Goal: Task Accomplishment & Management: Use online tool/utility

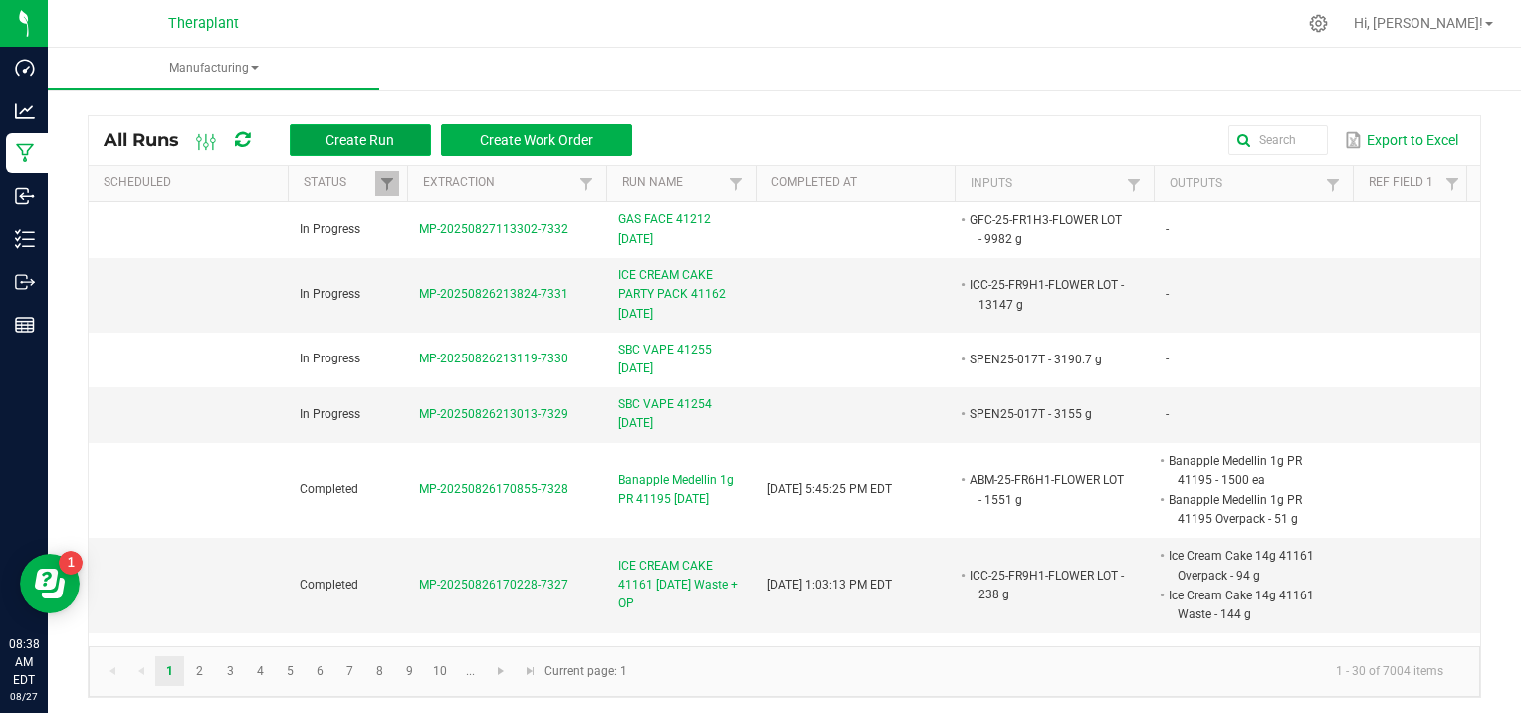
click at [355, 144] on span "Create Run" at bounding box center [360, 140] width 69 height 16
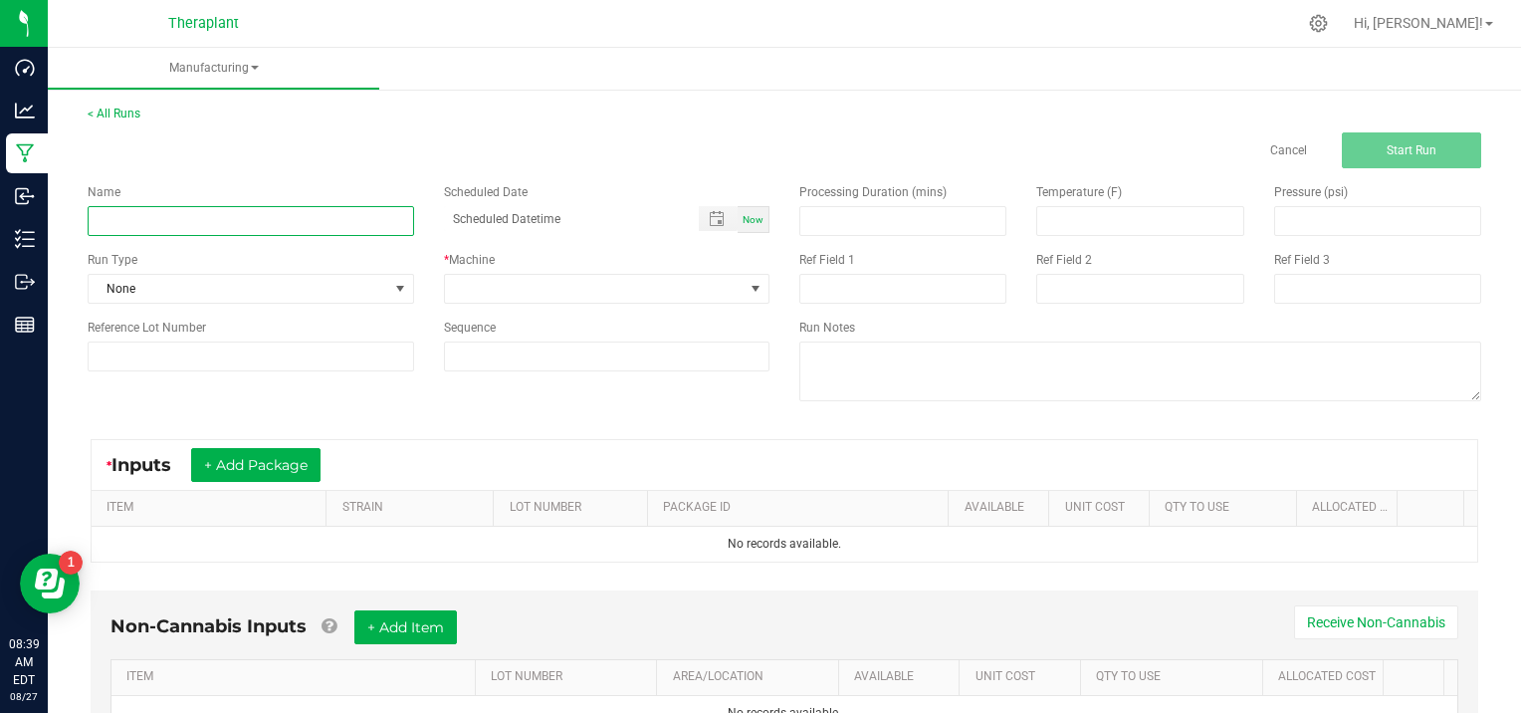
click at [166, 219] on input at bounding box center [251, 221] width 327 height 30
click at [220, 150] on div "Cancel Start Run" at bounding box center [785, 150] width 1424 height 36
click at [146, 220] on input at bounding box center [251, 221] width 327 height 30
type input "CH25-00-T1"
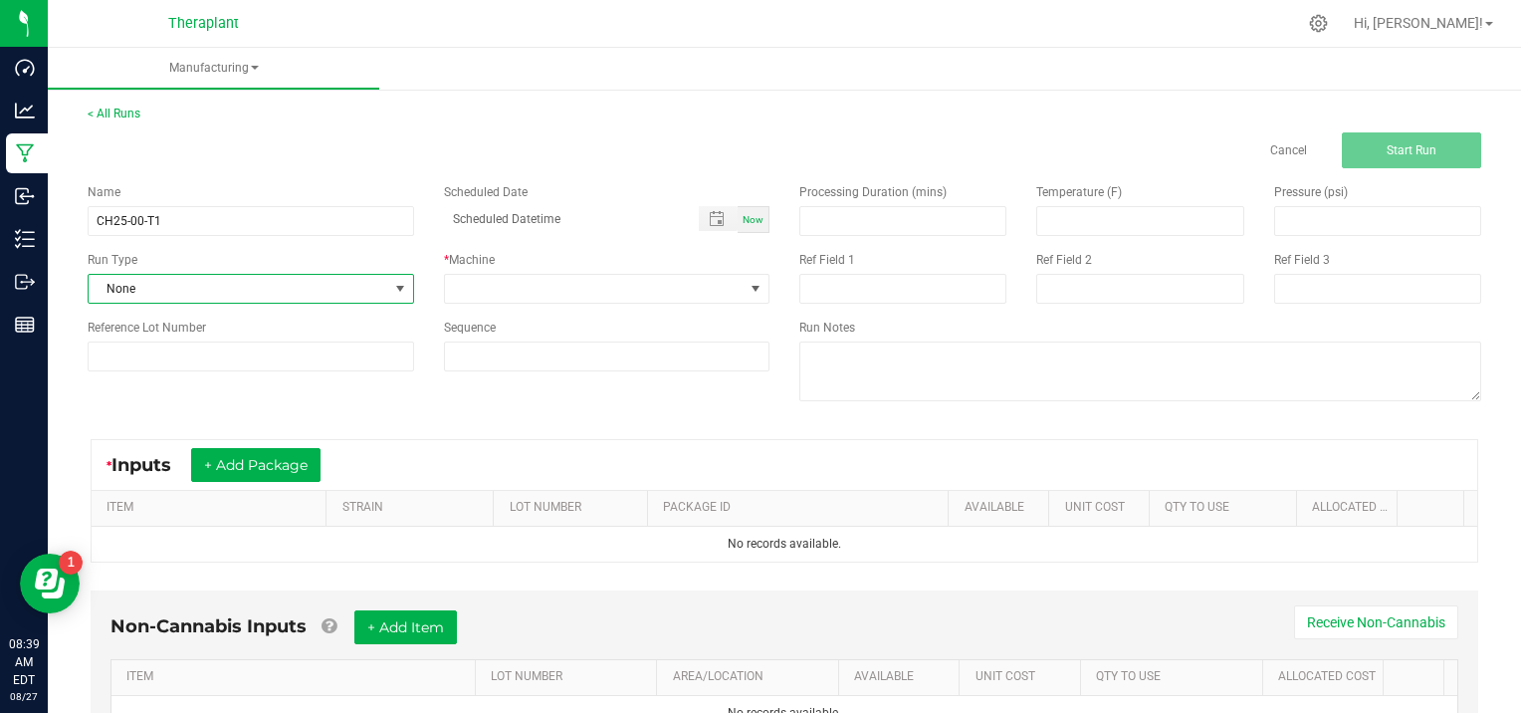
click at [394, 282] on span at bounding box center [400, 289] width 16 height 16
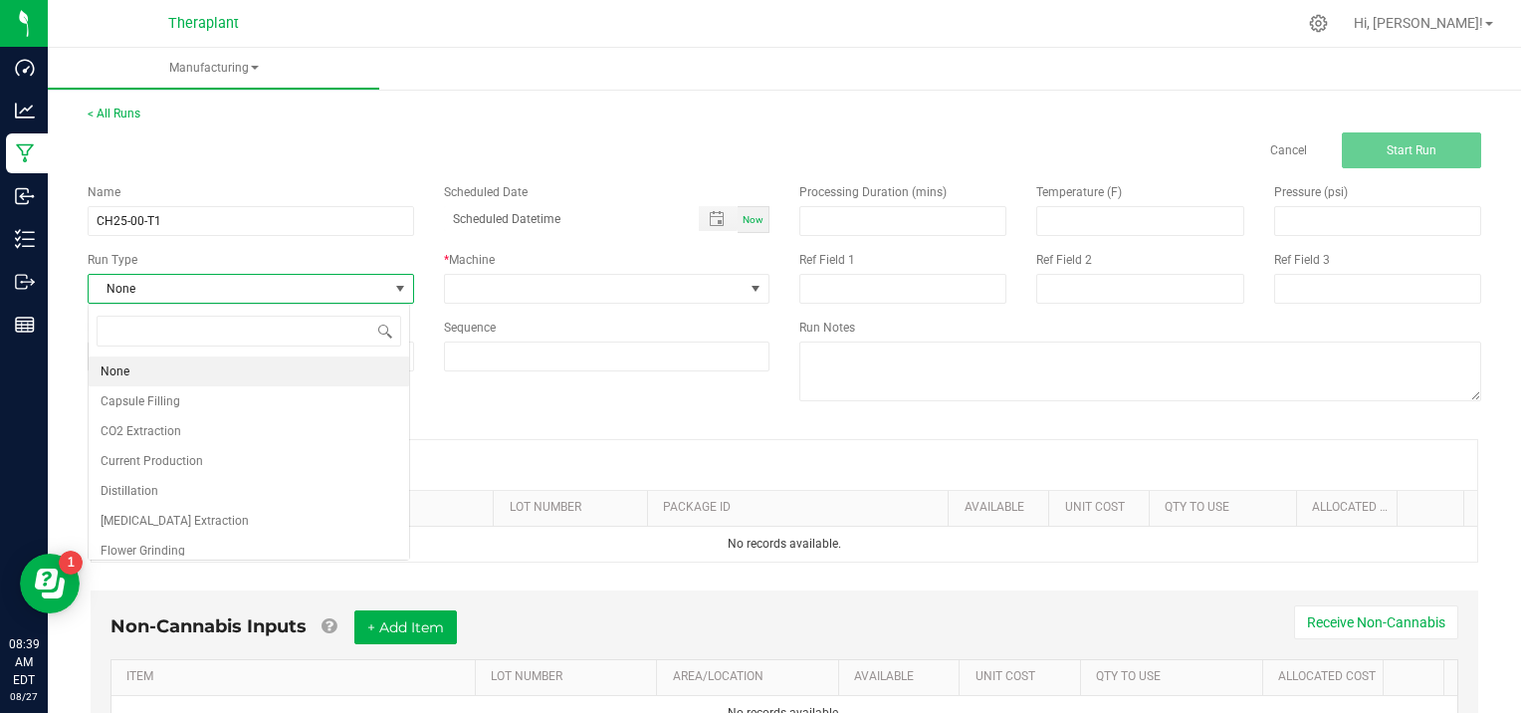
scroll to position [29, 322]
click at [191, 522] on span "[MEDICAL_DATA] Extraction" at bounding box center [175, 521] width 148 height 20
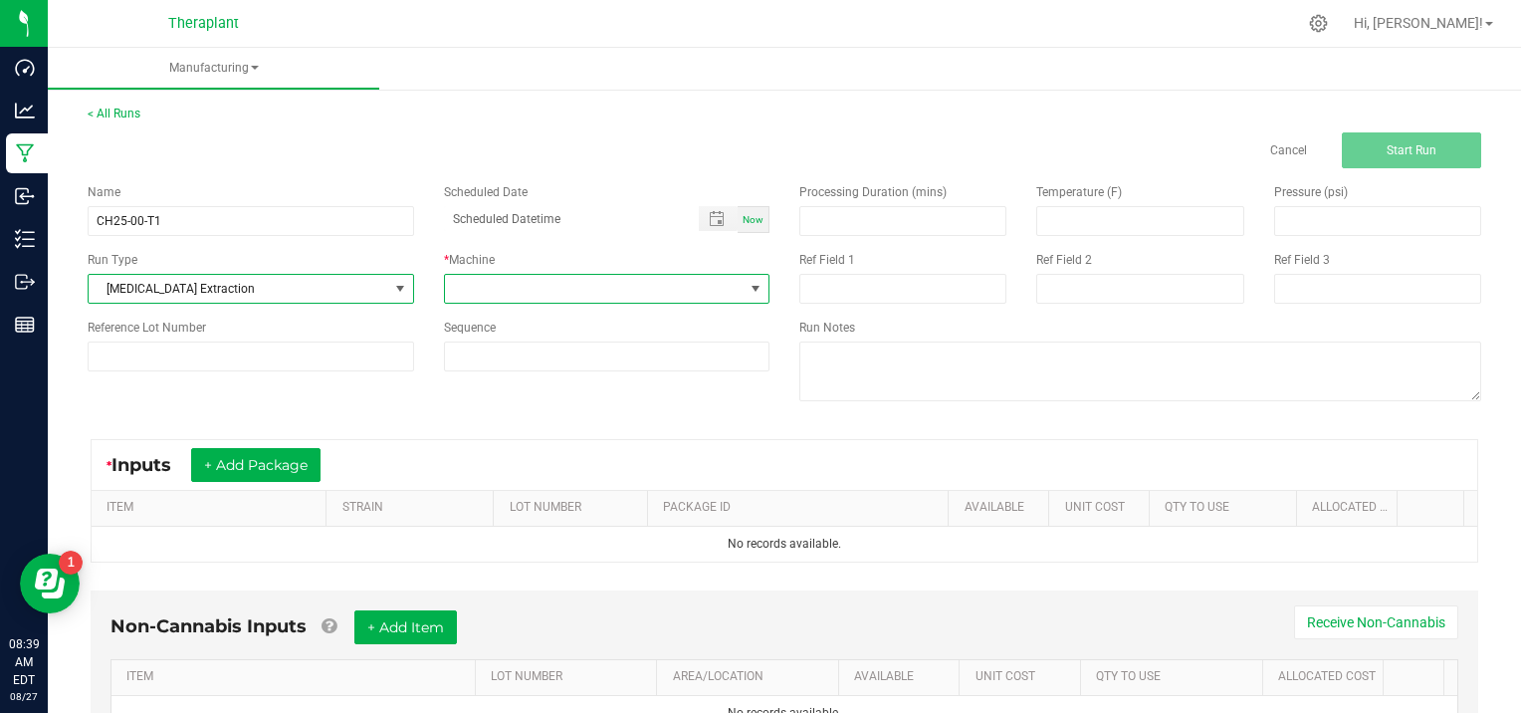
click at [748, 286] on span at bounding box center [756, 289] width 16 height 16
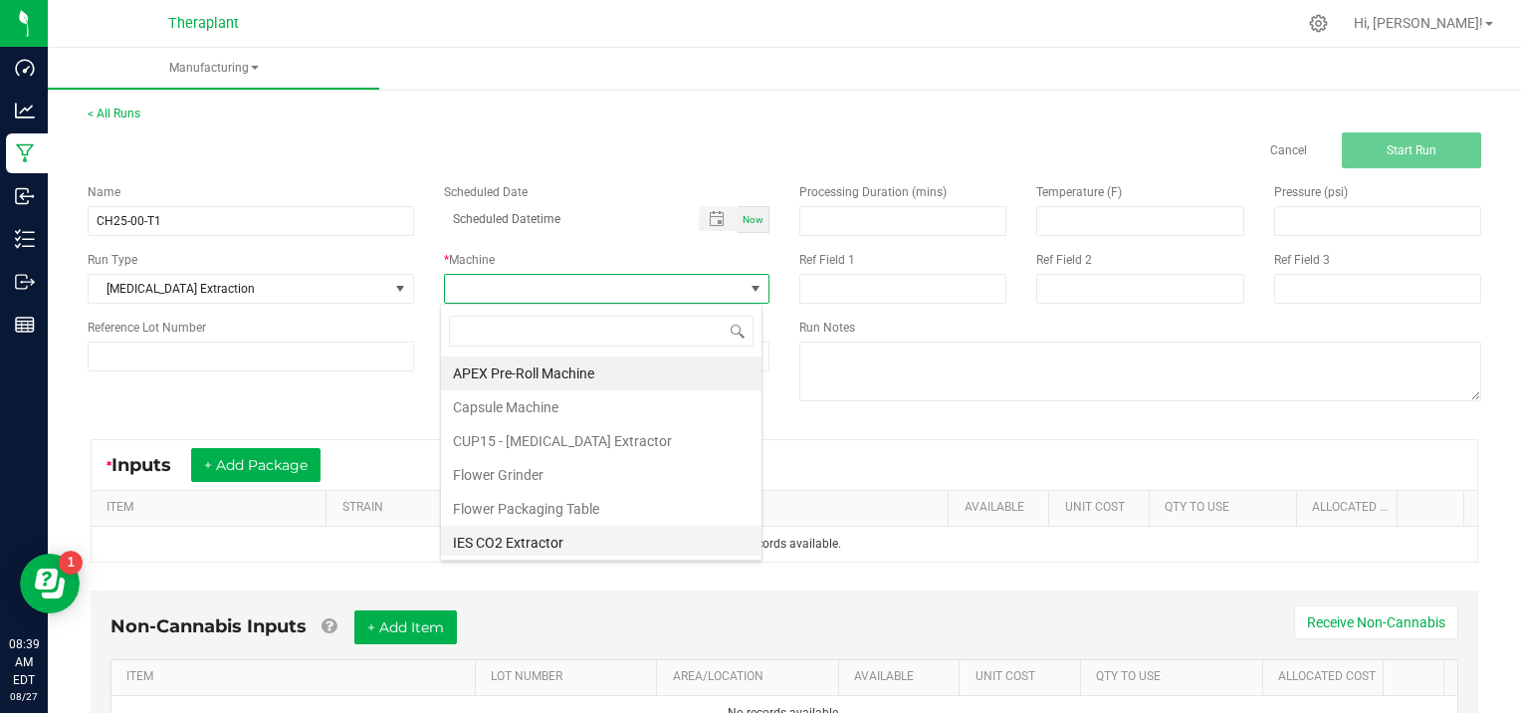
click at [518, 538] on li "IES CO2 Extractor" at bounding box center [601, 543] width 321 height 34
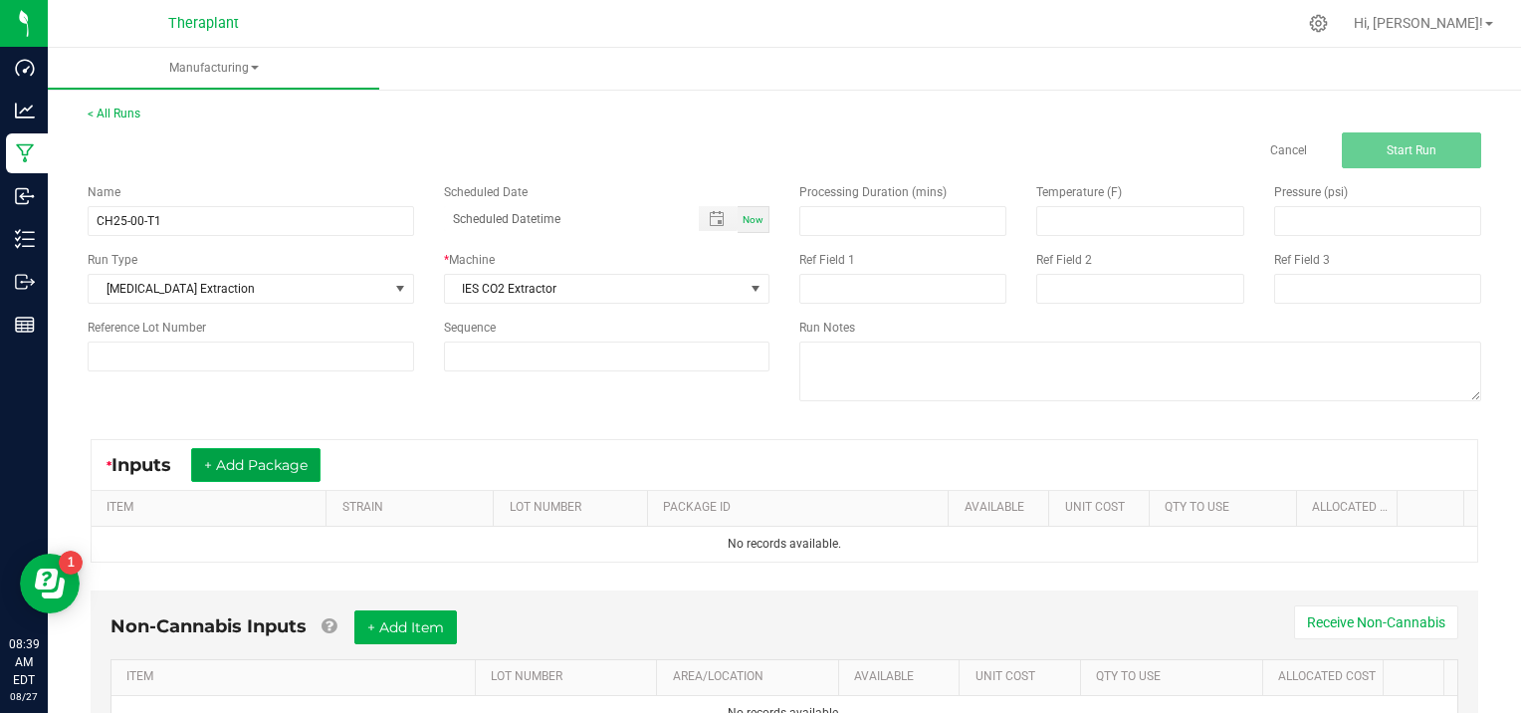
click at [251, 466] on button "+ Add Package" at bounding box center [255, 465] width 129 height 34
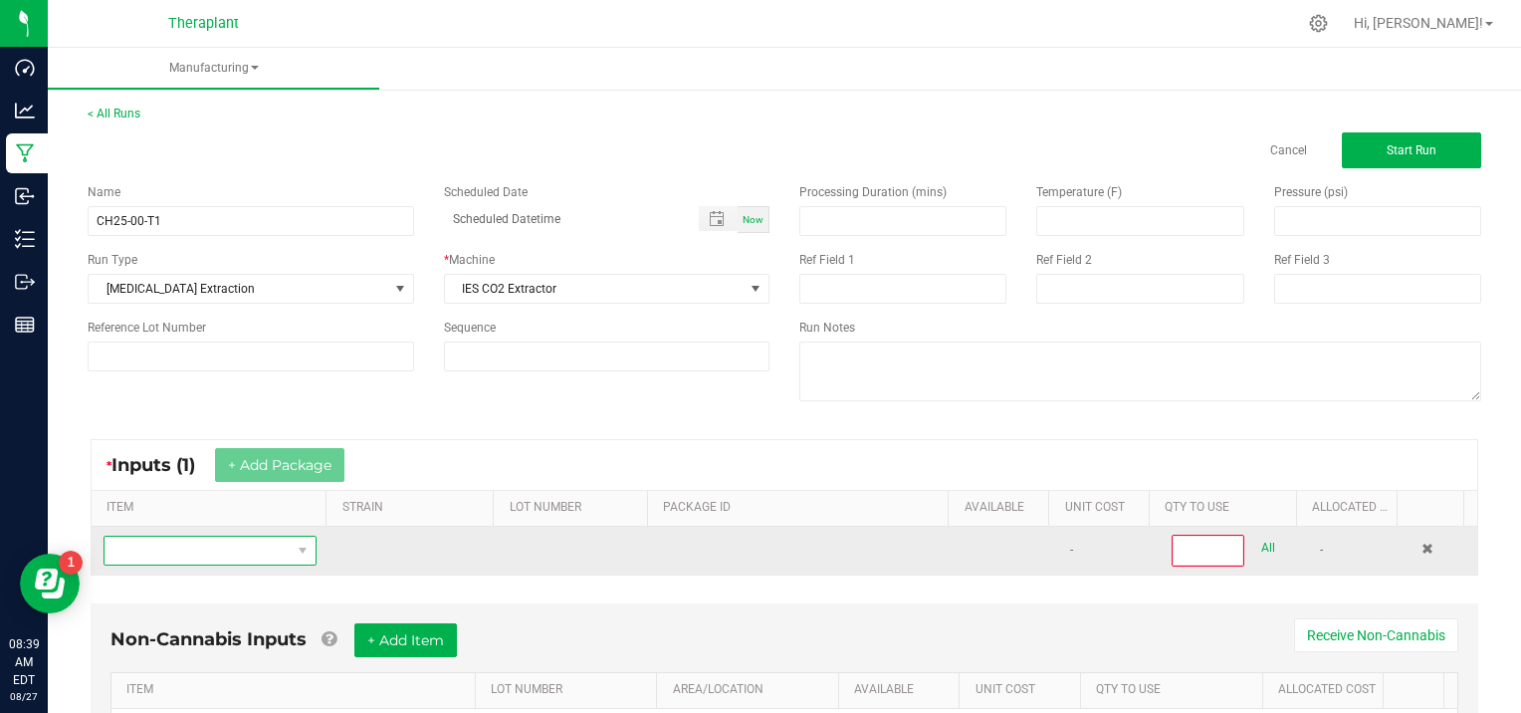
click at [158, 546] on span "NO DATA FOUND" at bounding box center [198, 551] width 186 height 28
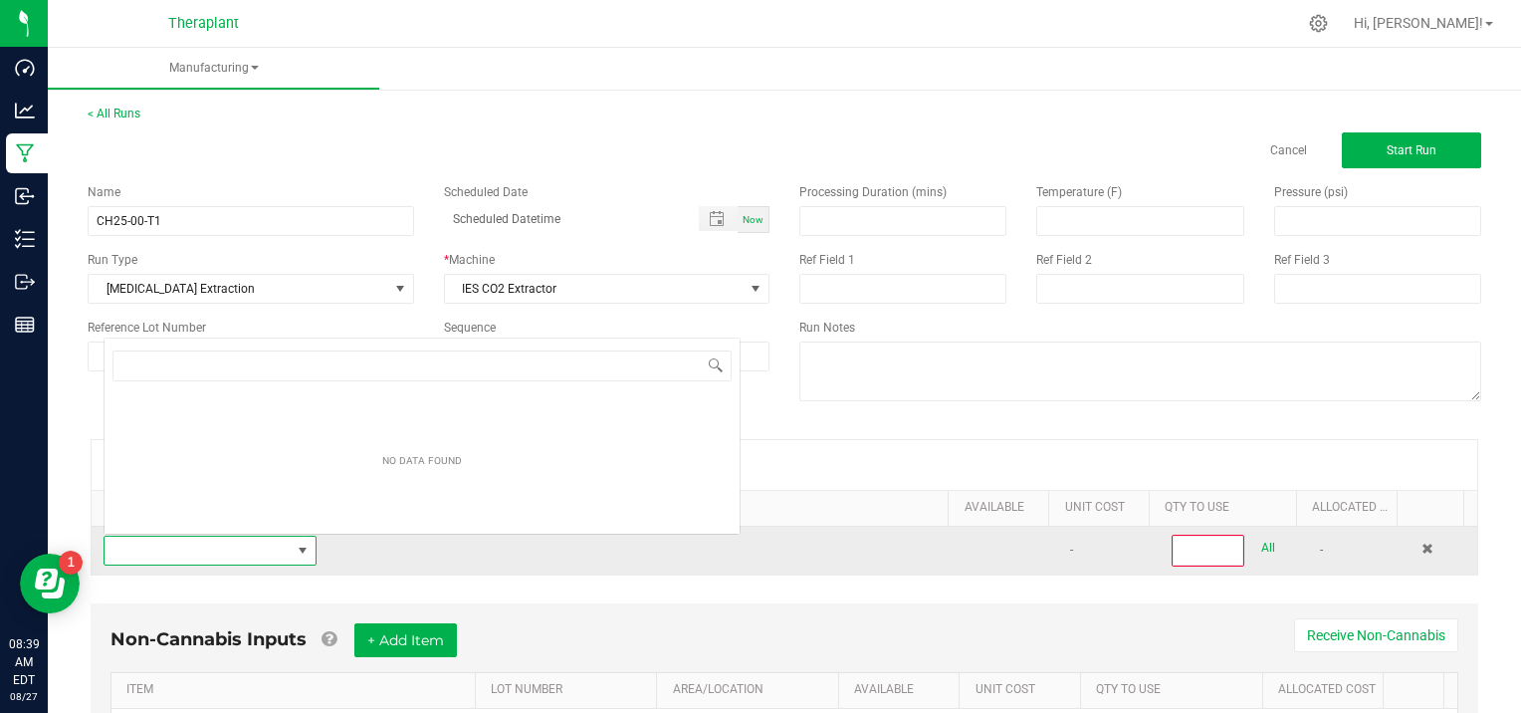
scroll to position [29, 205]
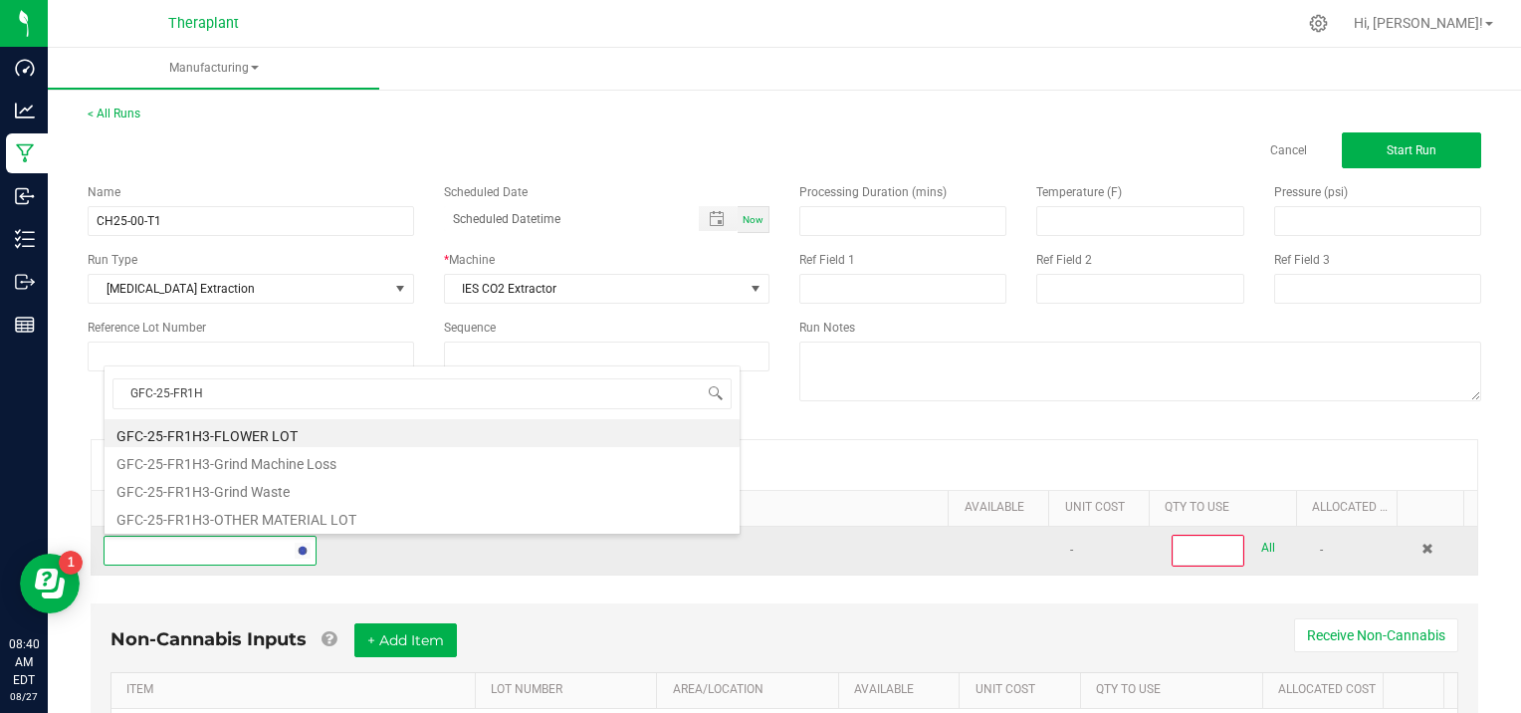
type input "GFC-25-FR1H3"
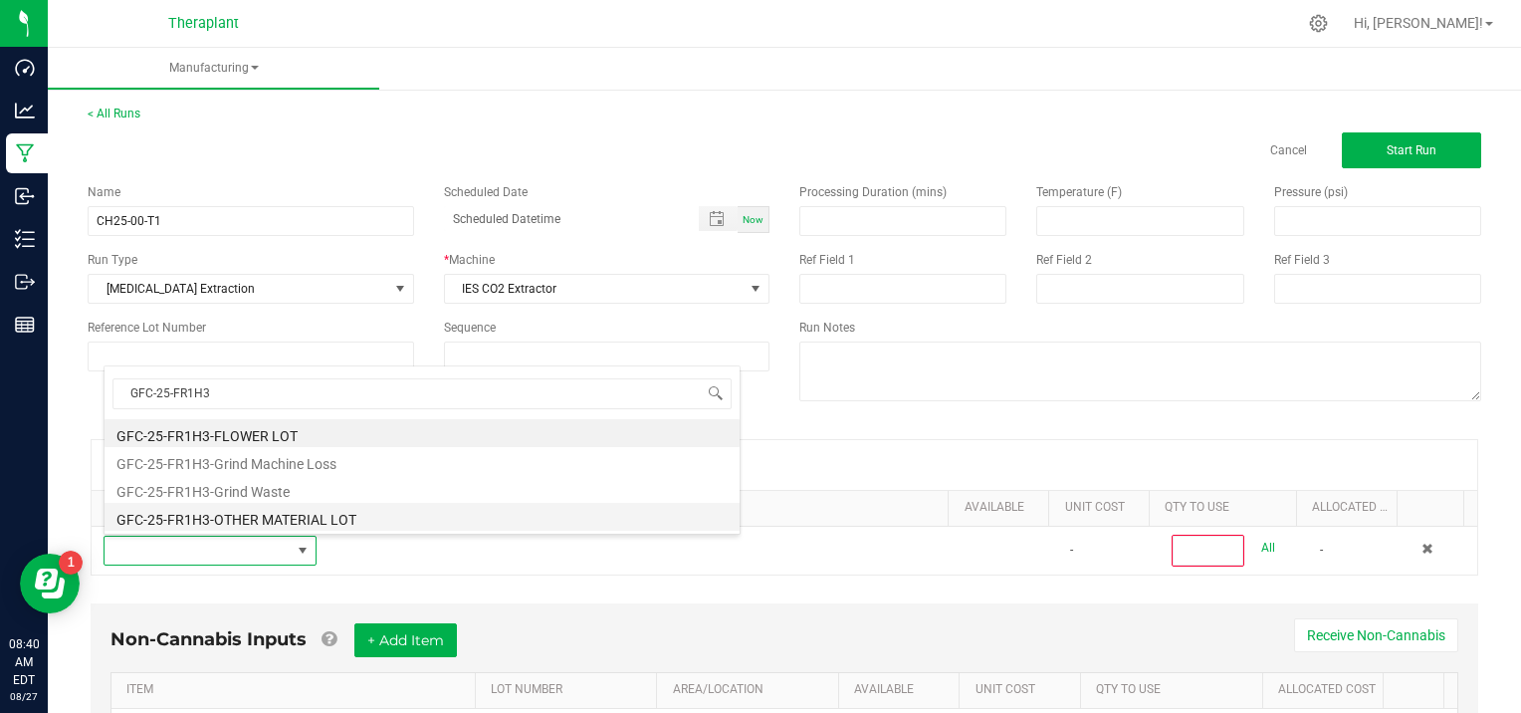
click at [287, 510] on li "GFC-25-FR1H3-OTHER MATERIAL LOT" at bounding box center [422, 517] width 635 height 28
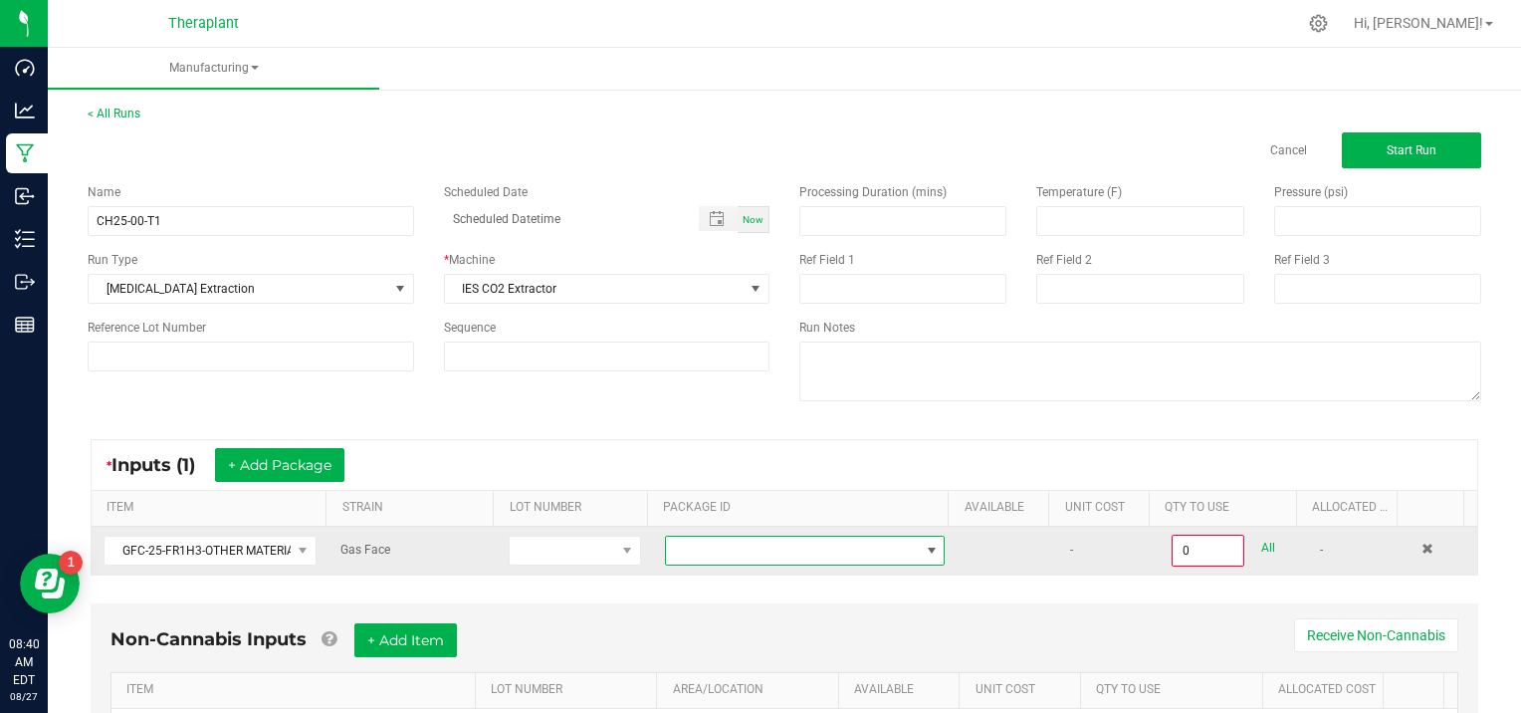
click at [924, 551] on span at bounding box center [932, 551] width 16 height 16
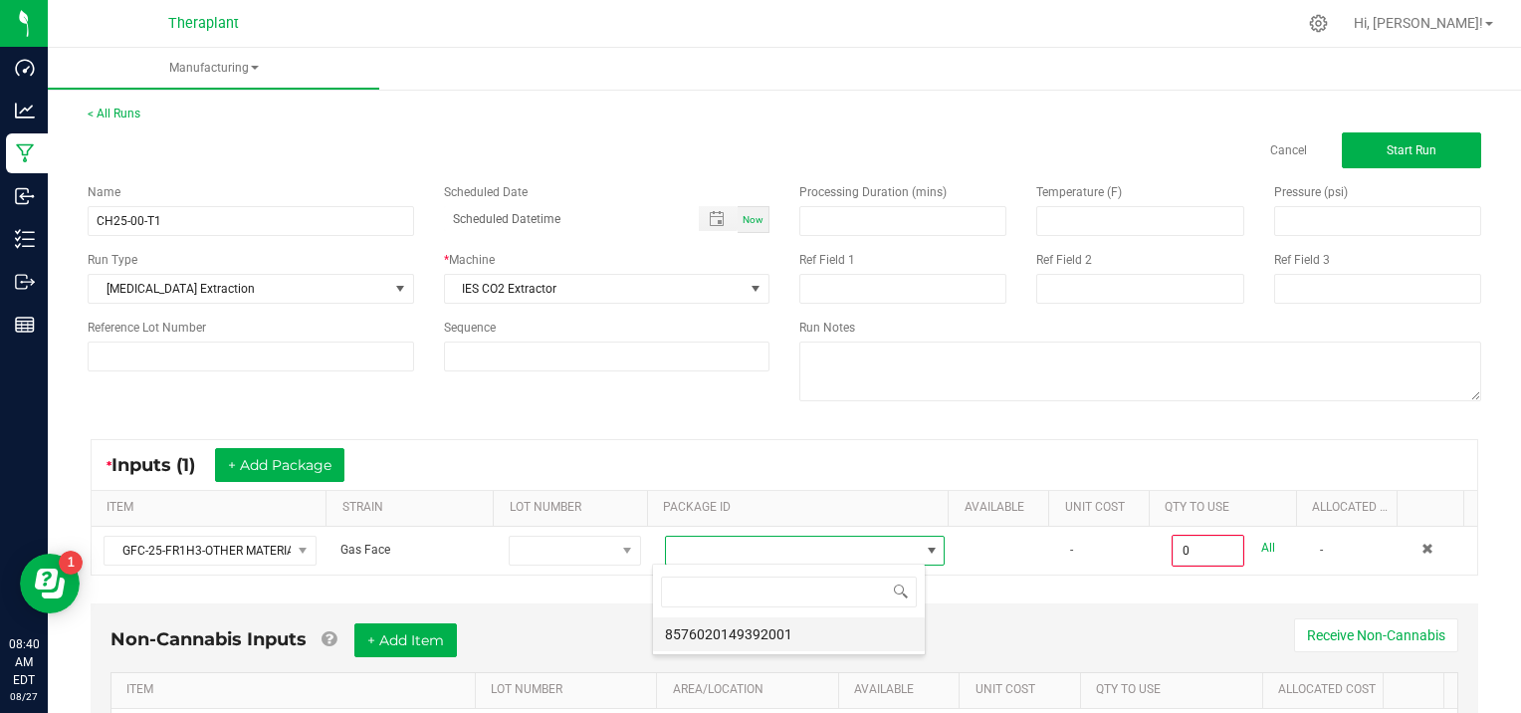
click at [840, 642] on li "8576020149392001" at bounding box center [789, 634] width 272 height 34
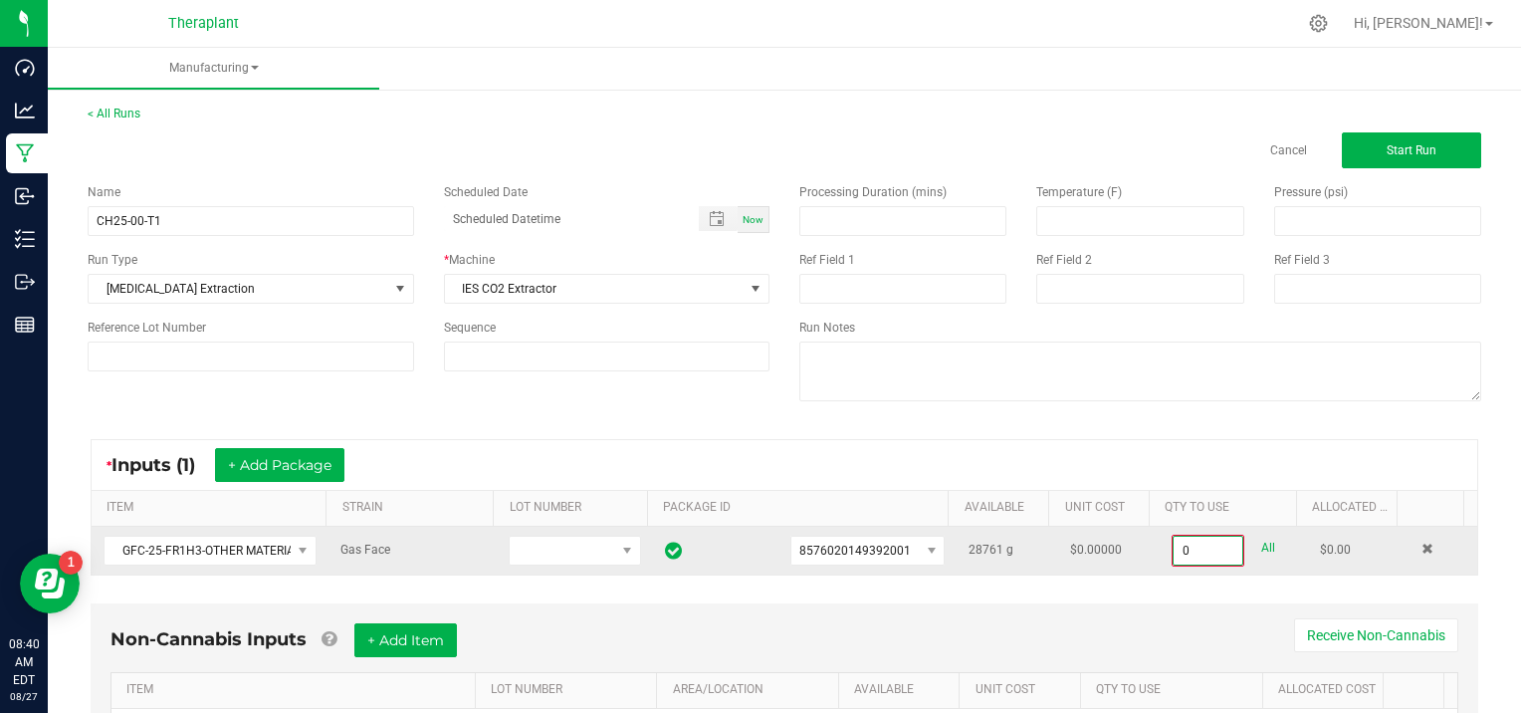
click at [1204, 549] on input "0" at bounding box center [1208, 551] width 69 height 28
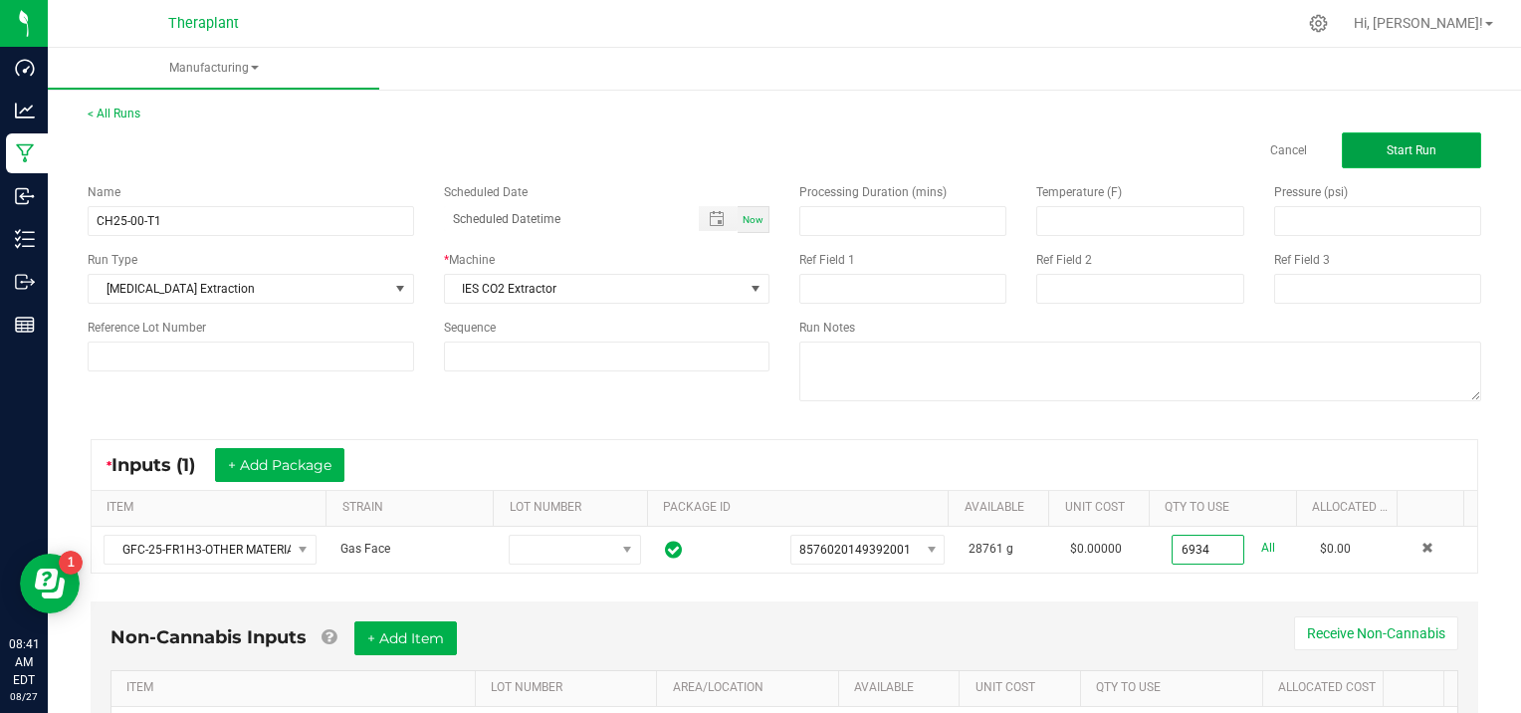
type input "6934.0000 g"
click at [1401, 145] on span "Start Run" at bounding box center [1412, 150] width 50 height 14
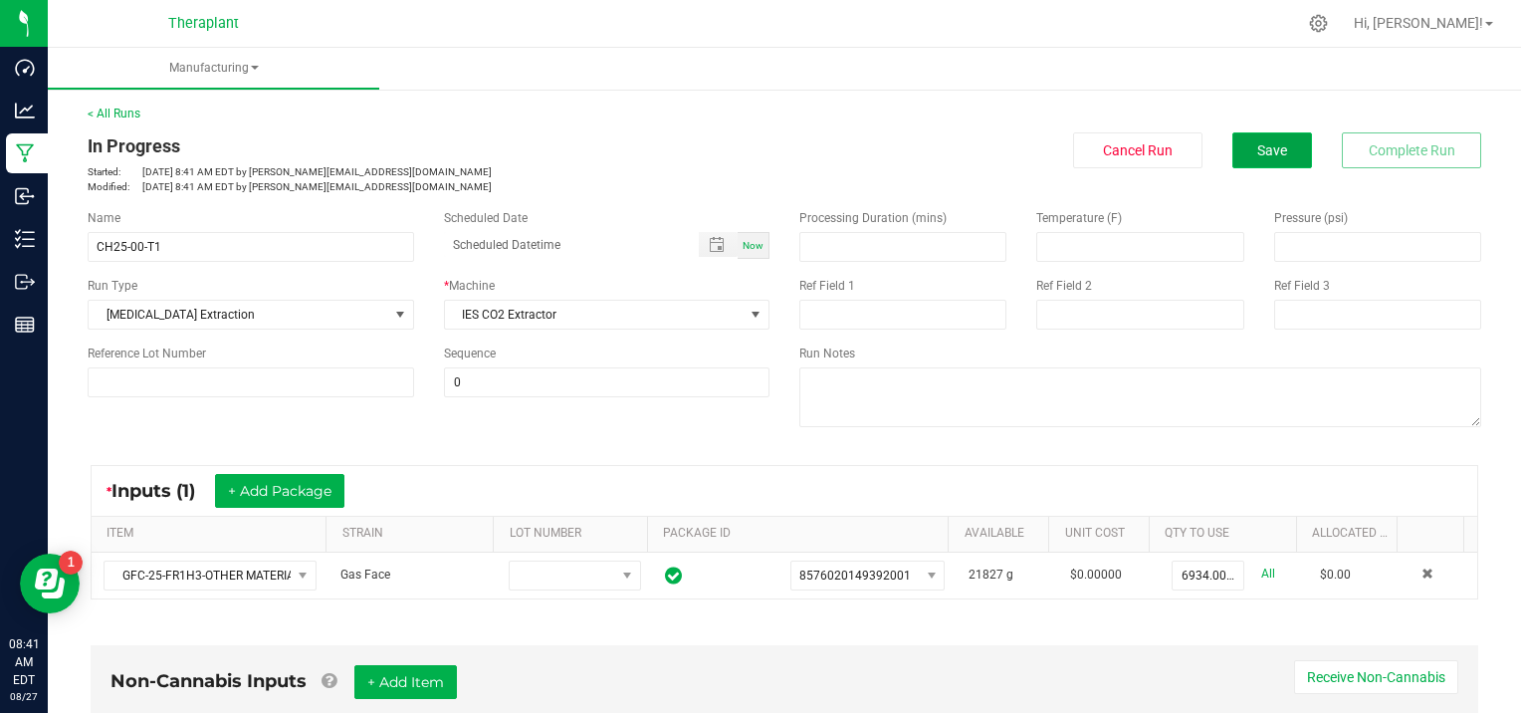
click at [1238, 145] on button "Save" at bounding box center [1273, 150] width 80 height 36
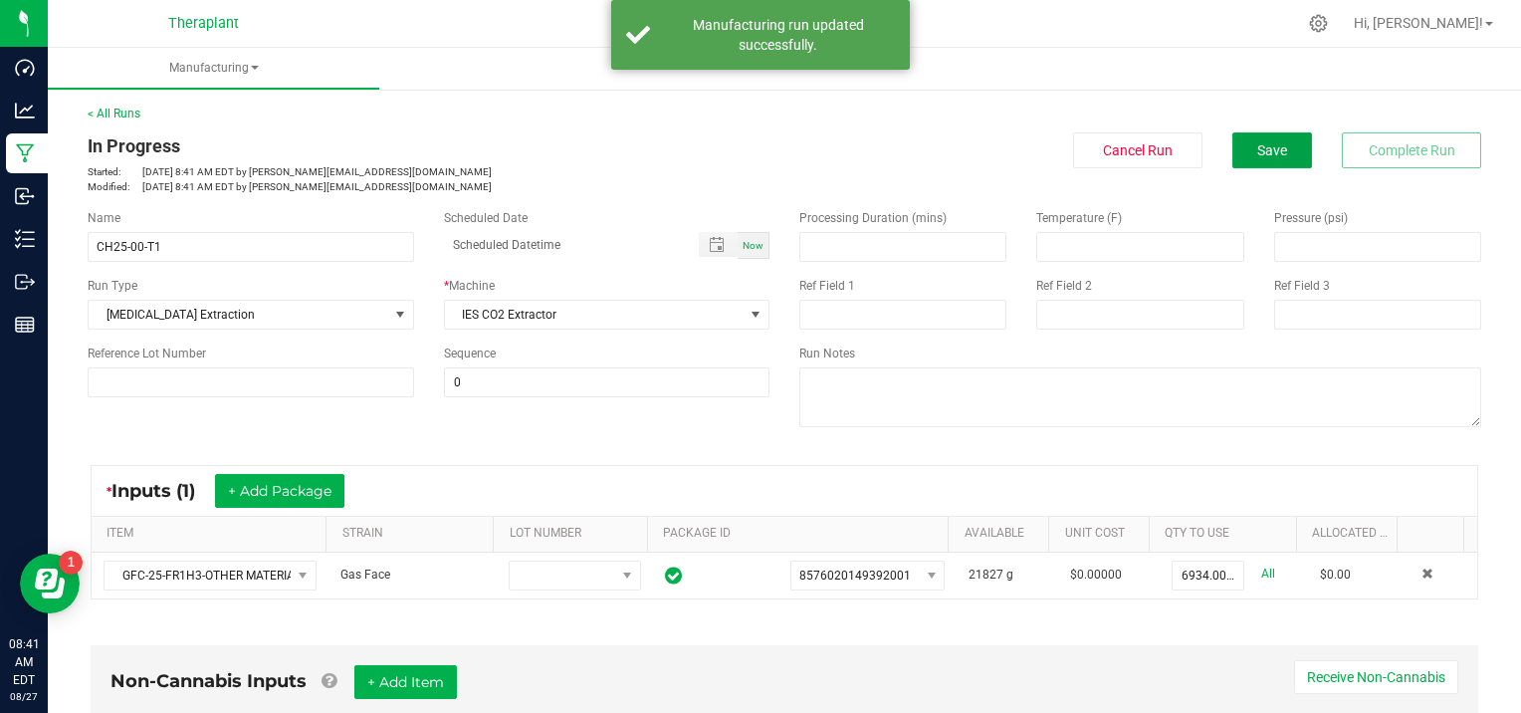
click at [1238, 145] on button "Save" at bounding box center [1273, 150] width 80 height 36
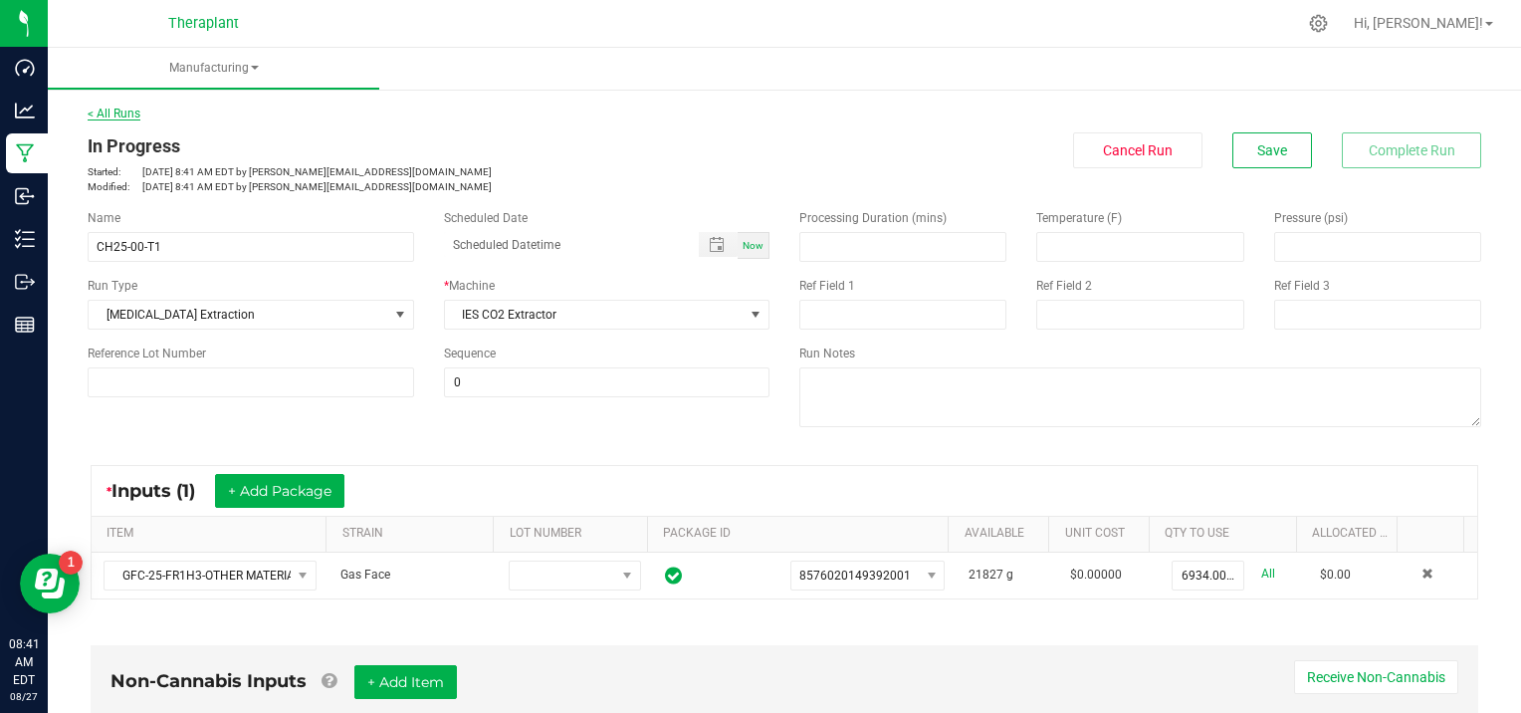
click at [110, 114] on link "< All Runs" at bounding box center [114, 114] width 53 height 14
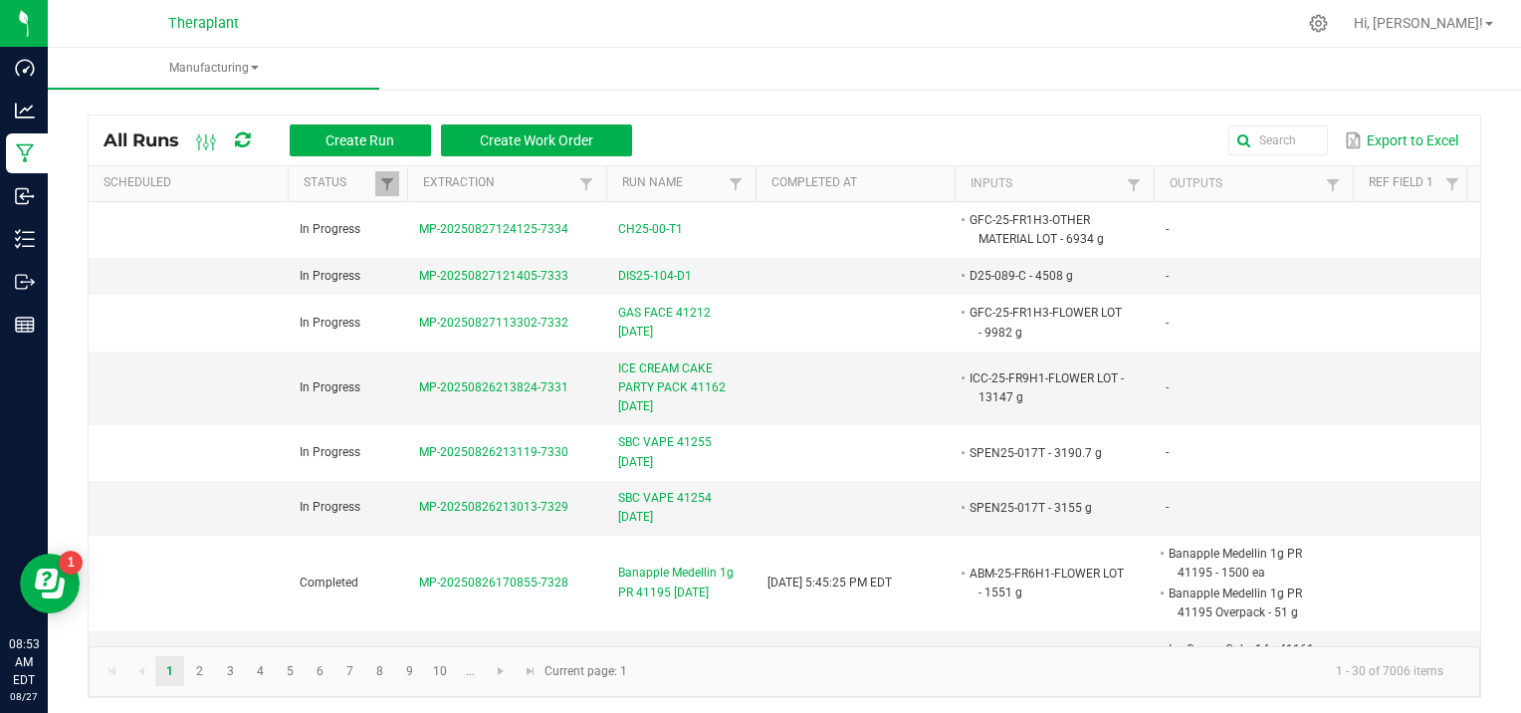
click at [406, 52] on ul "Manufacturing" at bounding box center [808, 69] width 1521 height 43
click at [769, 701] on div "All Runs Create Run Create Work Order Export to Excel Scheduled Status Extracti…" at bounding box center [785, 401] width 1474 height 633
